Goal: Task Accomplishment & Management: Manage account settings

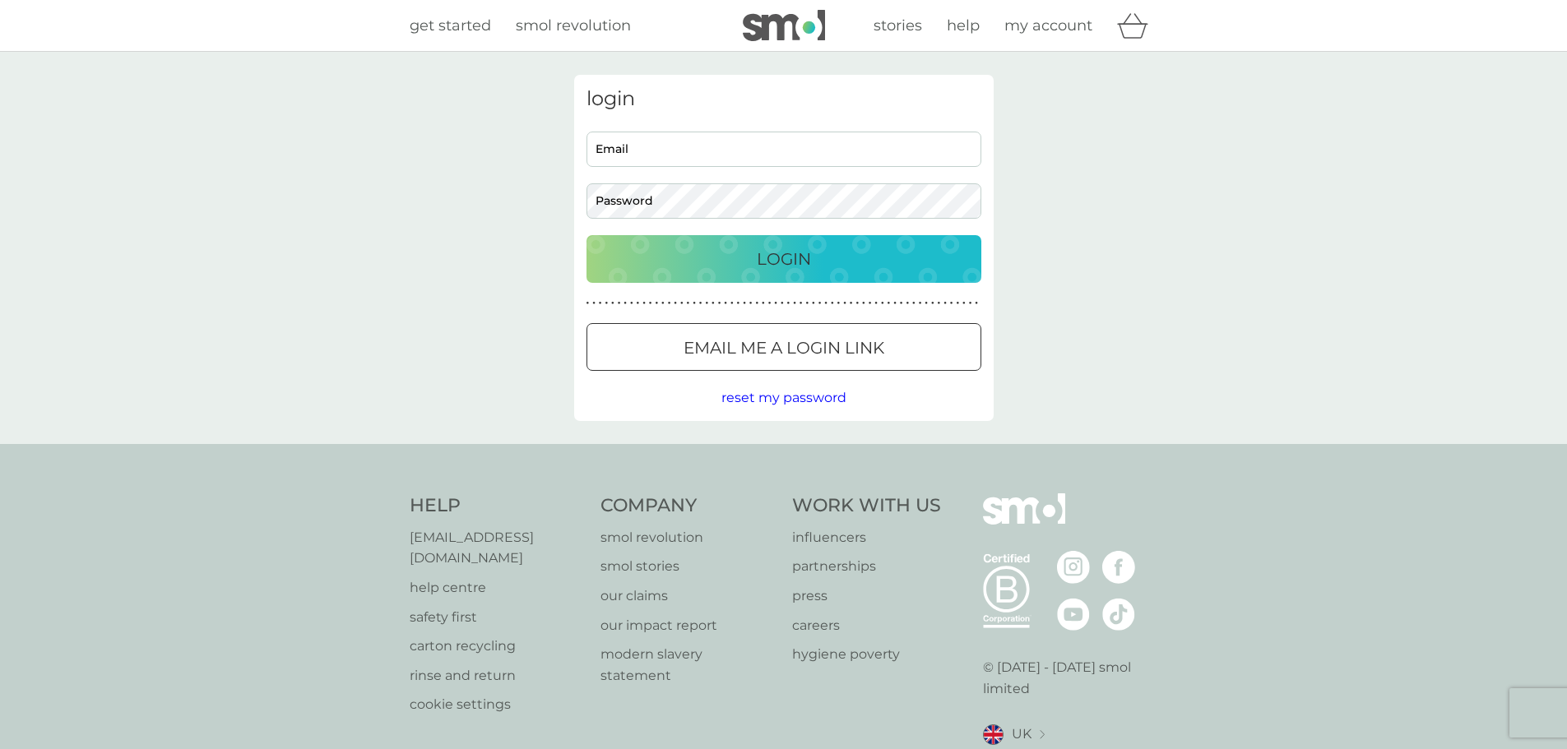
click at [730, 145] on input "Email" at bounding box center [783, 149] width 395 height 35
type input "[EMAIL_ADDRESS][DOMAIN_NAME]"
click at [586, 235] on button "Login" at bounding box center [783, 259] width 395 height 48
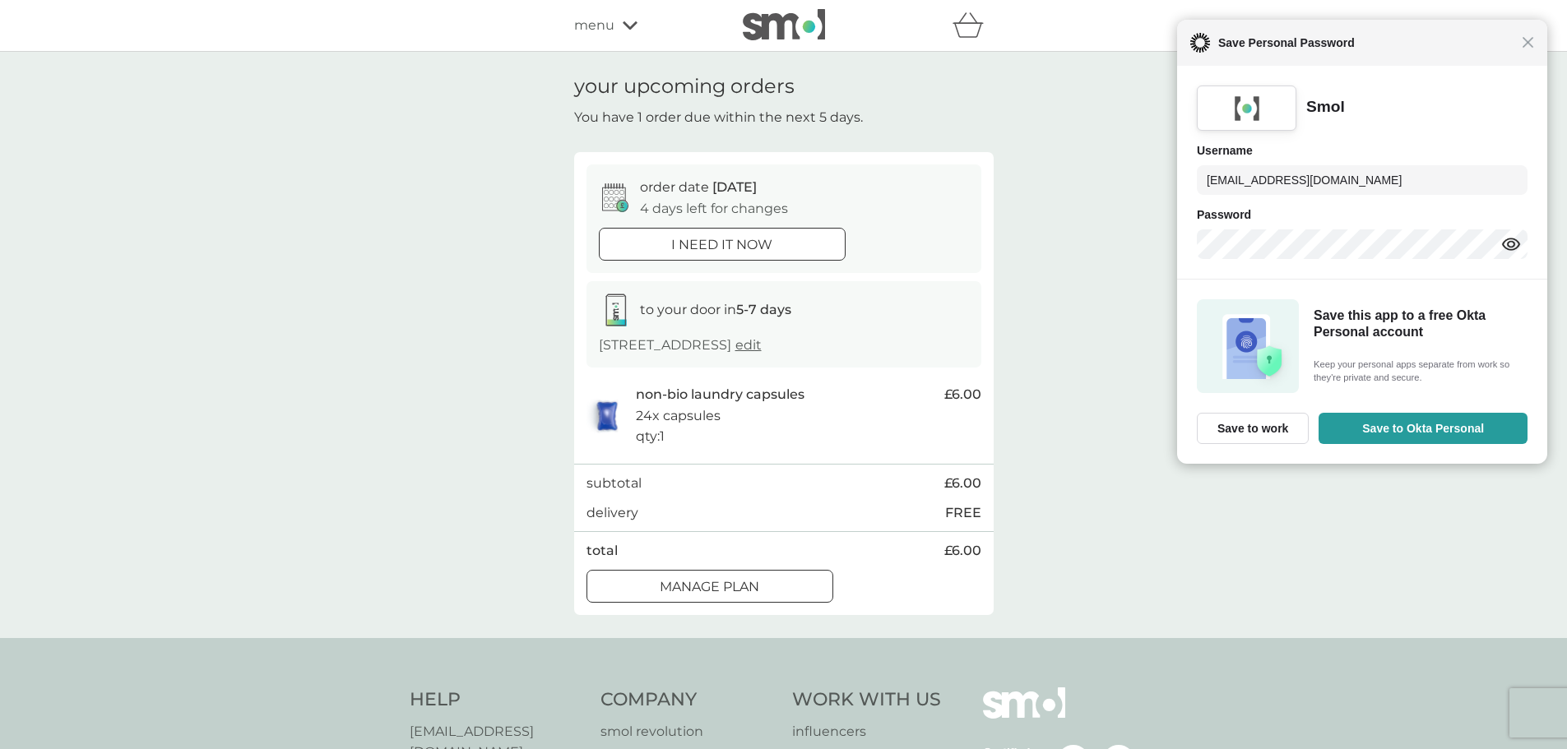
click at [744, 229] on button "i need it now" at bounding box center [722, 244] width 247 height 33
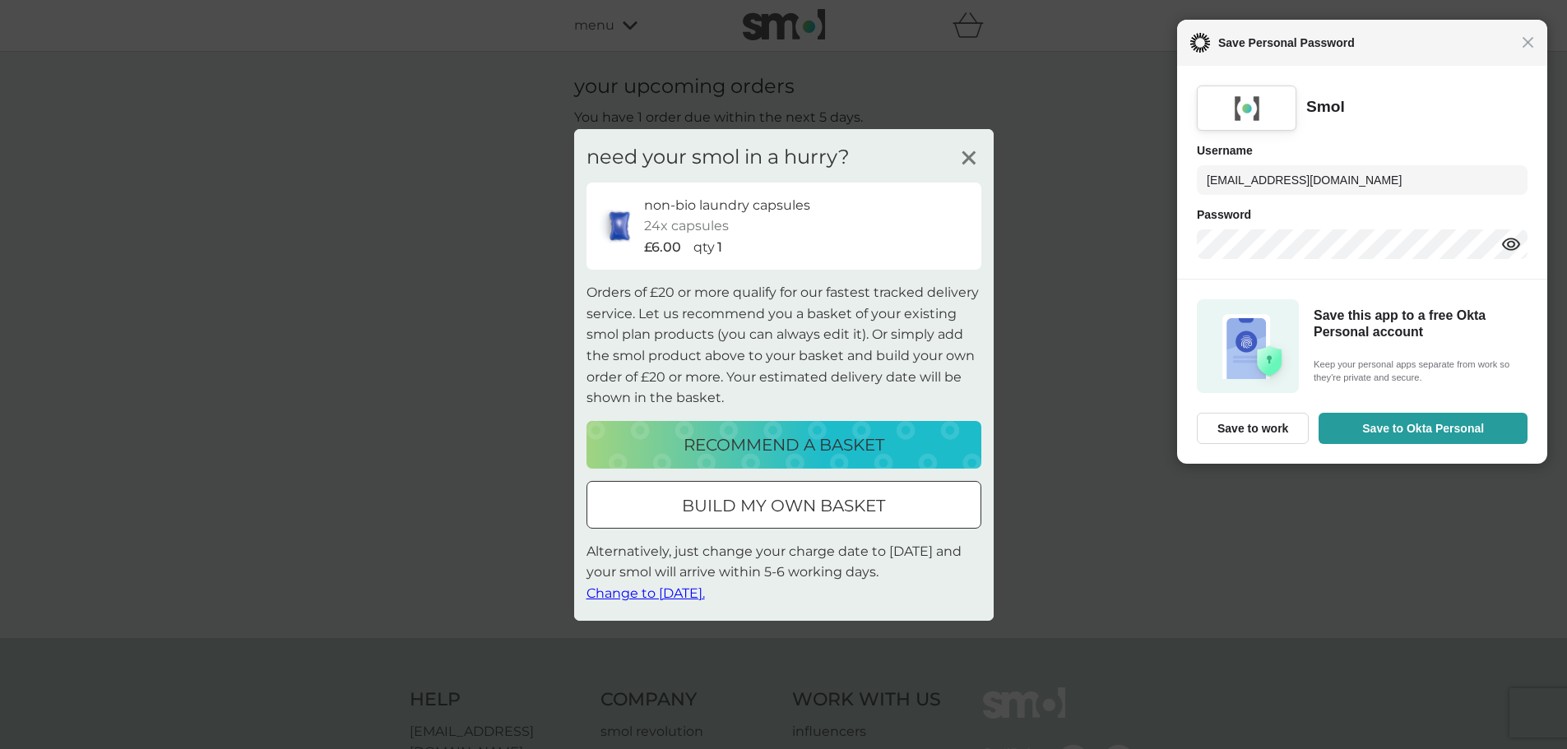
click at [967, 150] on icon at bounding box center [969, 157] width 25 height 25
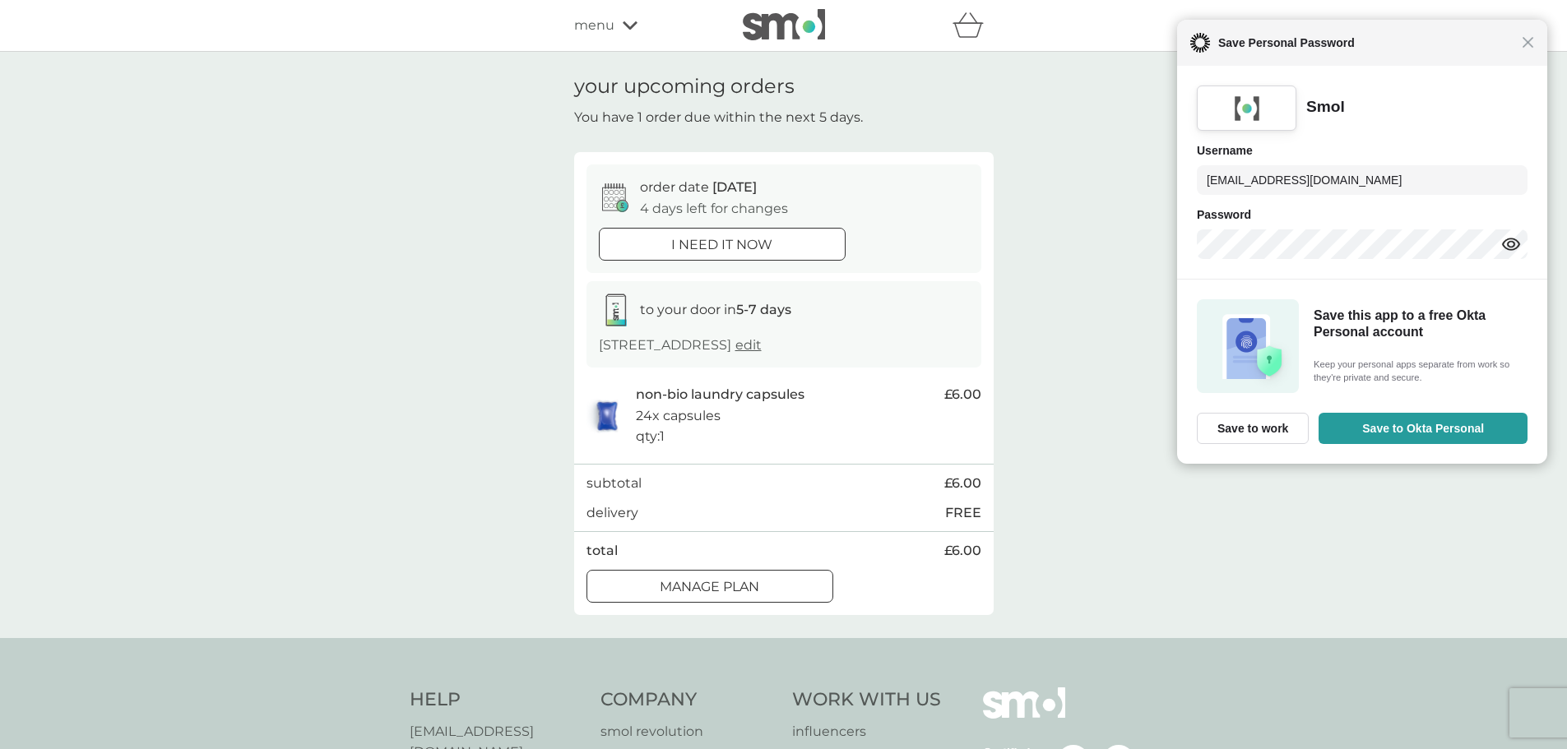
click at [724, 246] on div at bounding box center [721, 243] width 5 height 5
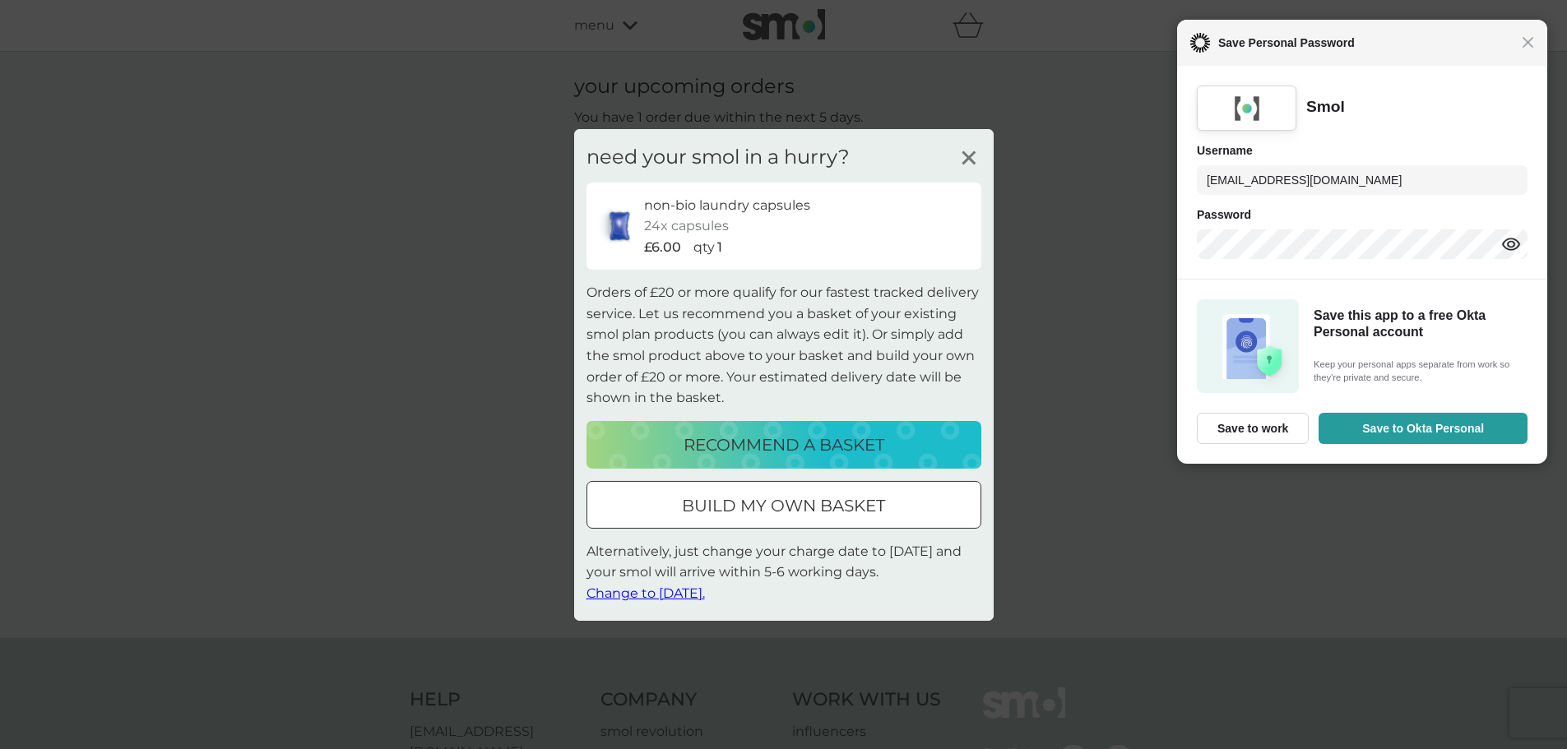
click at [651, 591] on span "Change to [DATE]." at bounding box center [645, 594] width 118 height 16
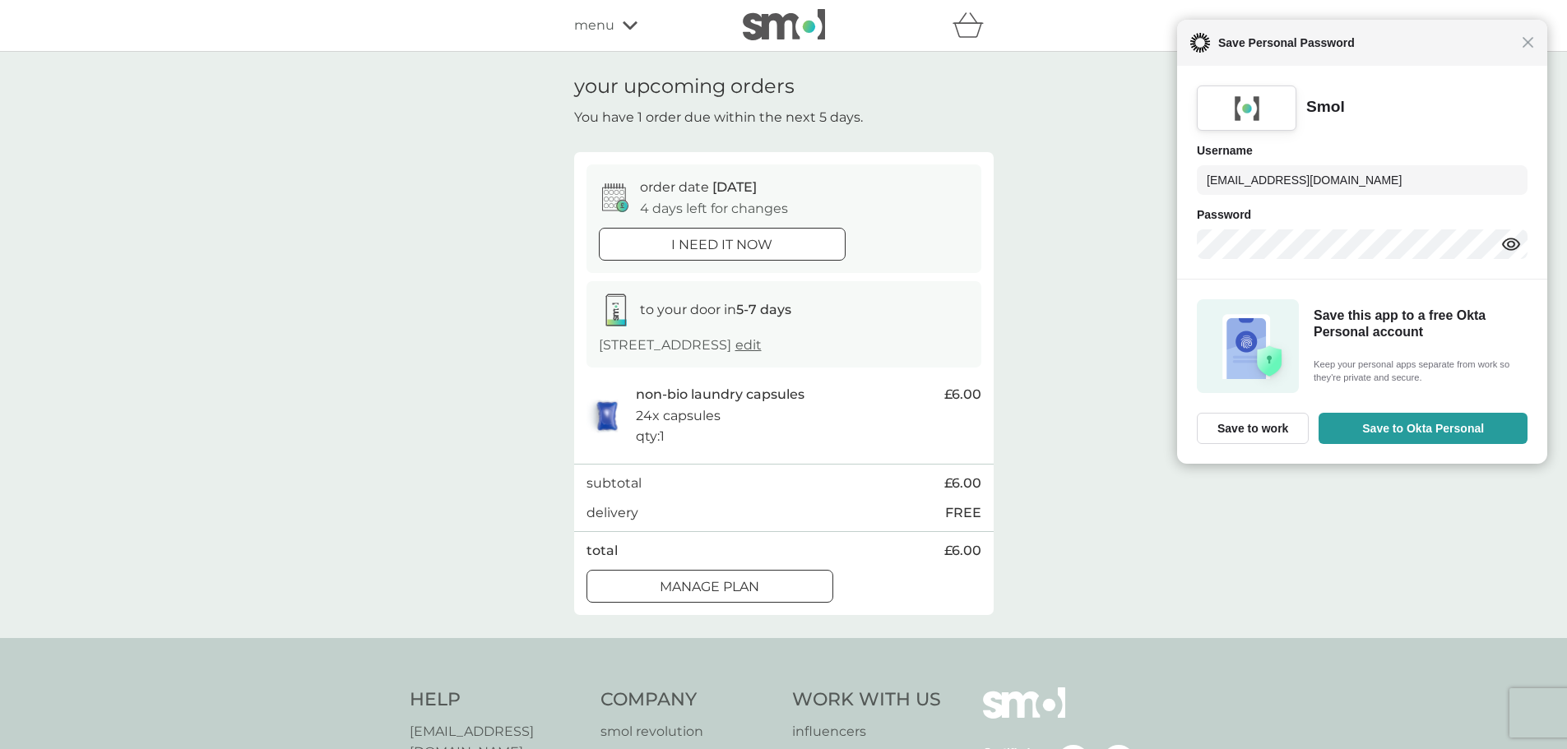
click at [781, 590] on div "Manage plan" at bounding box center [709, 587] width 245 height 21
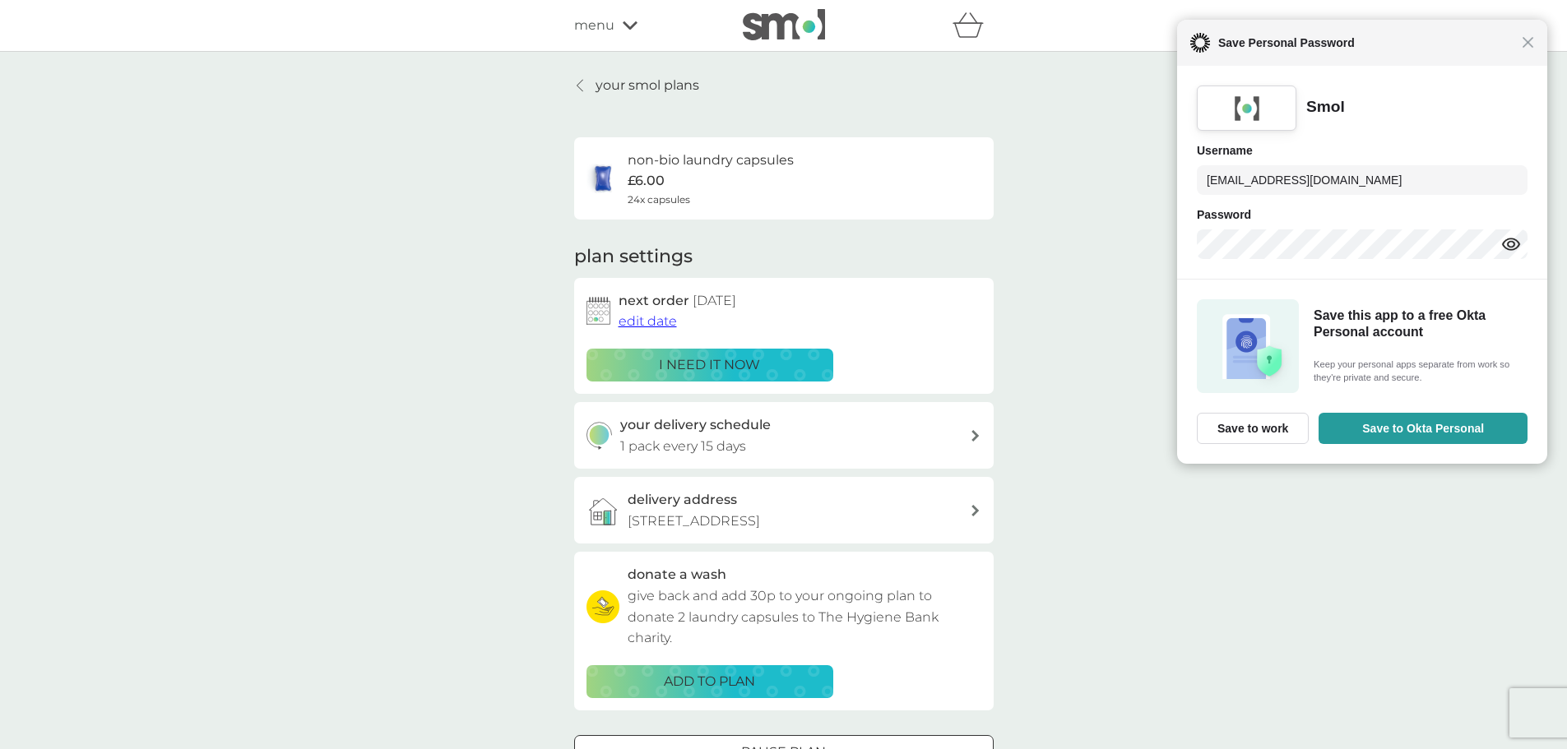
click at [655, 319] on span "edit date" at bounding box center [647, 321] width 58 height 16
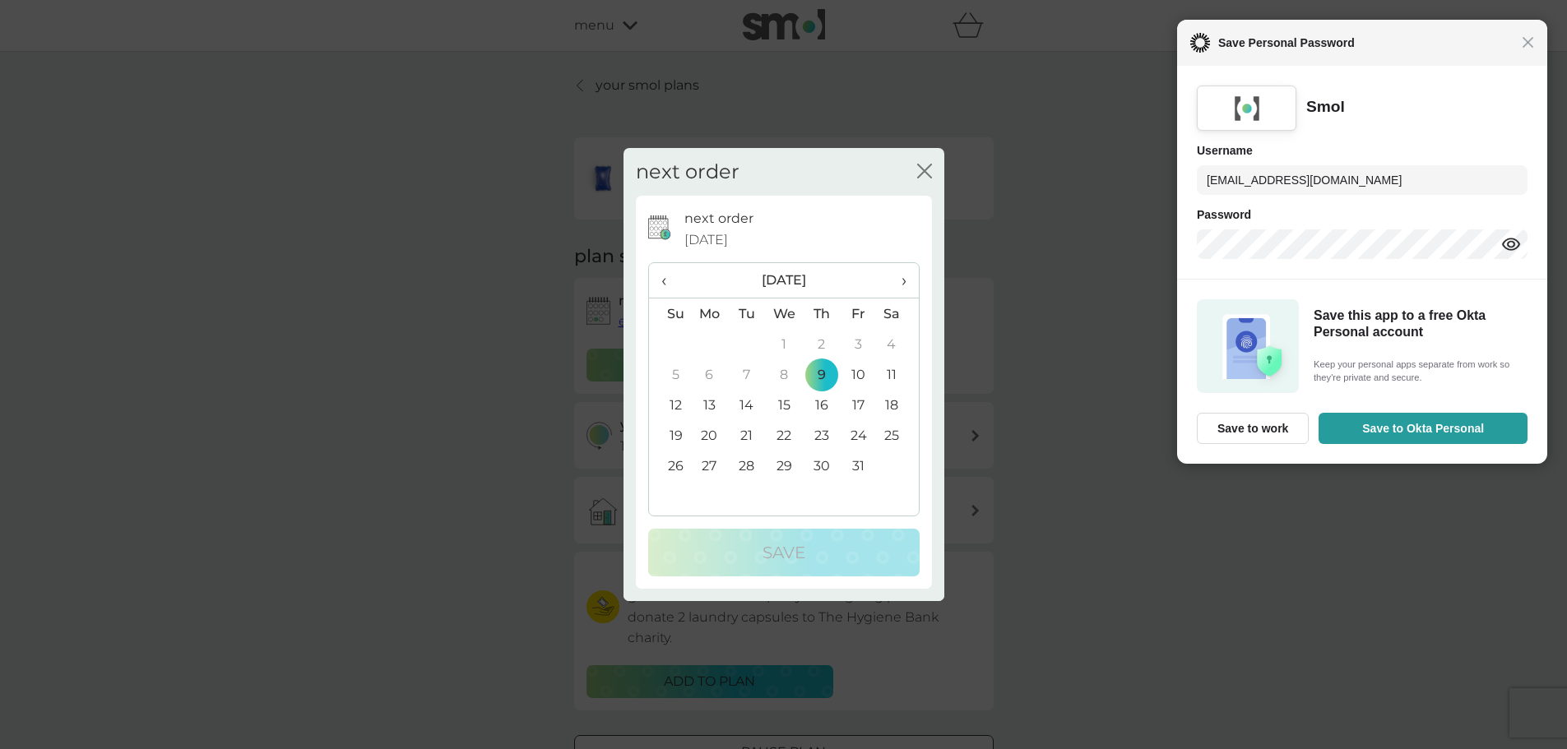
click at [515, 272] on div "next order close next order [DATE] ‹ [DATE] › Su Mo Tu We Th Fr Sa 28 29 30 1 2…" at bounding box center [783, 374] width 1567 height 749
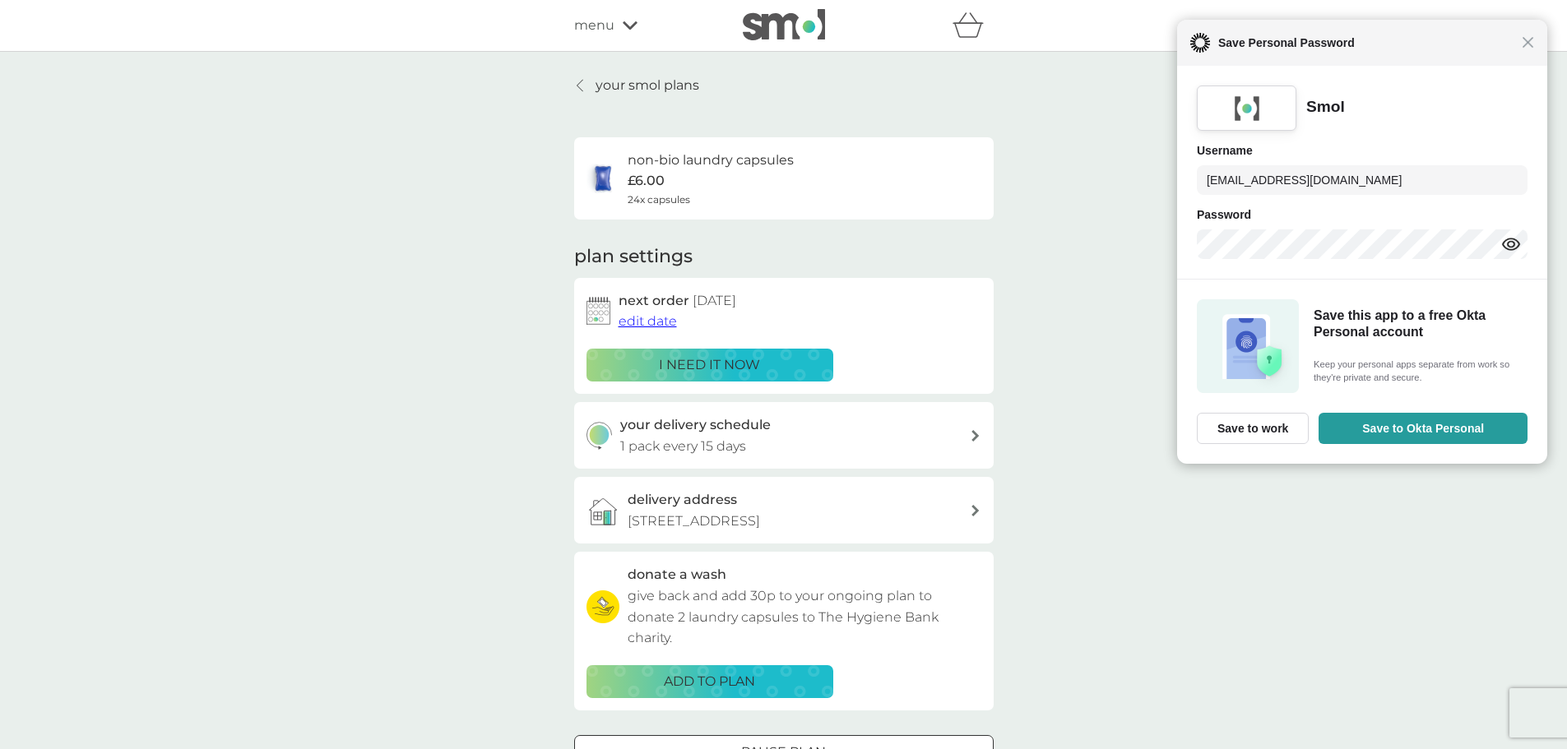
click at [1085, 180] on div "your smol plans non-bio laundry capsules £6.00 24x capsules plan settings next …" at bounding box center [783, 444] width 1567 height 785
